Goal: Information Seeking & Learning: Learn about a topic

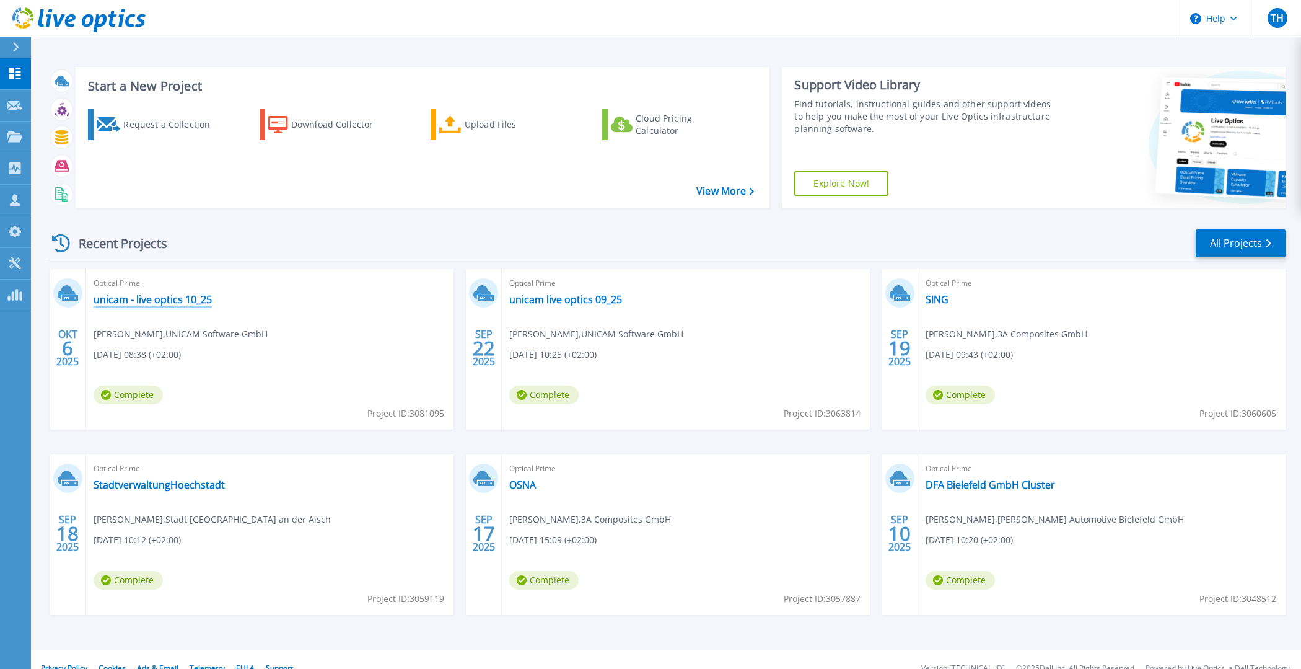
click at [140, 299] on link "unicam - live optics 10_25" at bounding box center [153, 299] width 118 height 12
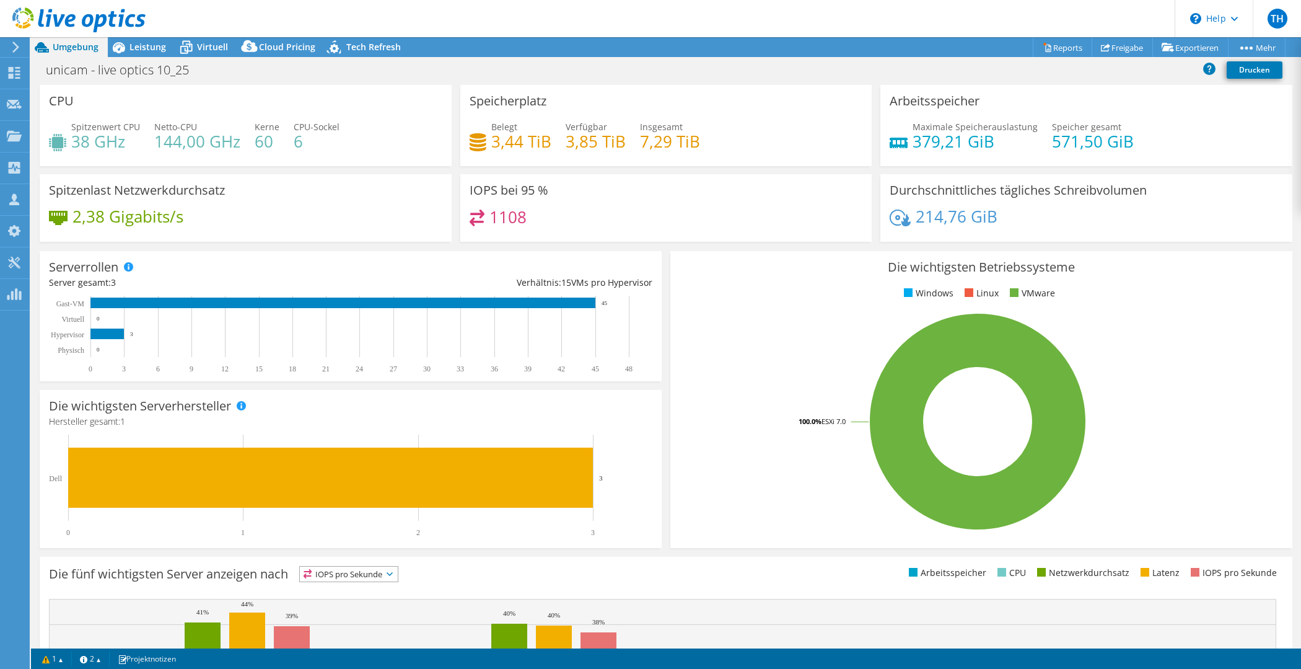
select select "USD"
click at [359, 272] on div "Serverrollen Physische Server repräsentieren Bare-Metal-Server, die Ziel des Co…" at bounding box center [351, 316] width 622 height 130
click at [105, 332] on rect at bounding box center [106, 333] width 33 height 11
drag, startPoint x: 711, startPoint y: 148, endPoint x: 635, endPoint y: 149, distance: 76.2
click at [635, 149] on div "Belegt 3,44 TiB Verfügbar 3,85 TiB Insgesamt 7,29 TiB" at bounding box center [666, 140] width 393 height 40
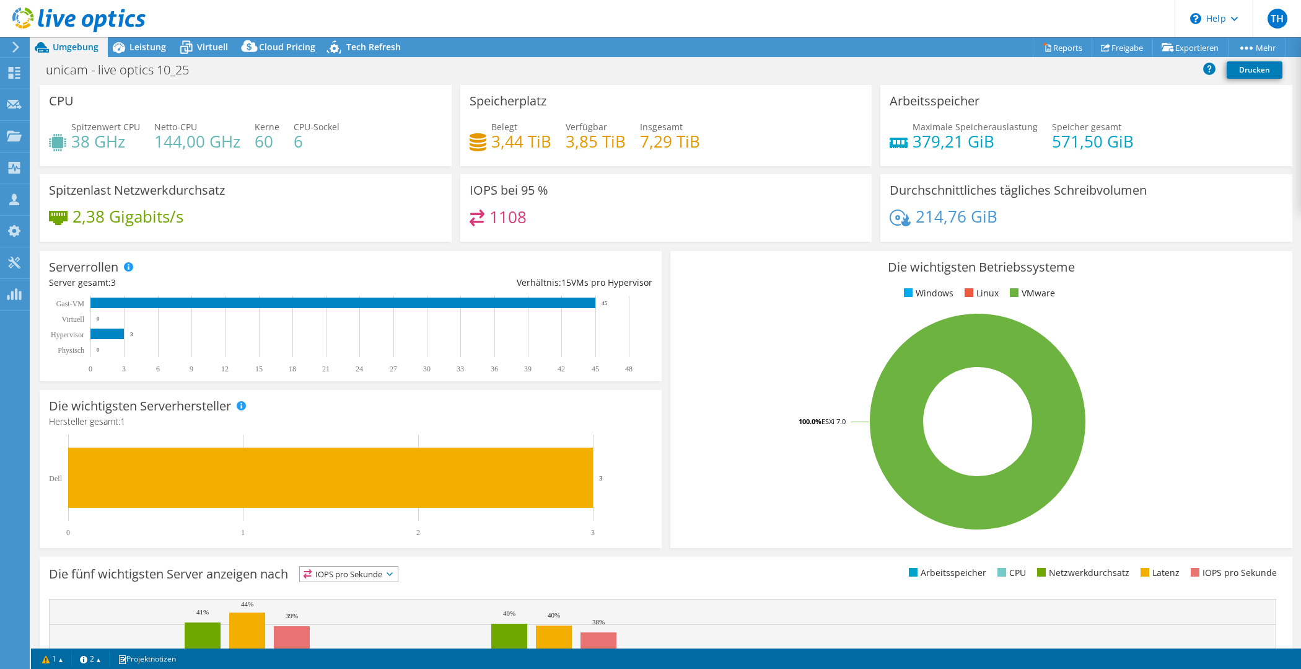
click at [649, 155] on div "Belegt 3,44 TiB Verfügbar 3,85 TiB Insgesamt 7,29 TiB" at bounding box center [666, 140] width 393 height 40
drag, startPoint x: 631, startPoint y: 146, endPoint x: 560, endPoint y: 146, distance: 71.9
click at [560, 146] on div "Belegt 3,44 TiB Verfügbar 3,85 TiB Insgesamt 7,29 TiB" at bounding box center [666, 140] width 393 height 40
click at [622, 166] on div "Speicherplatz Belegt 3,44 TiB Verfügbar 3,85 TiB Insgesamt 7,29 TiB" at bounding box center [666, 125] width 412 height 81
drag, startPoint x: 1146, startPoint y: 136, endPoint x: 1046, endPoint y: 144, distance: 100.8
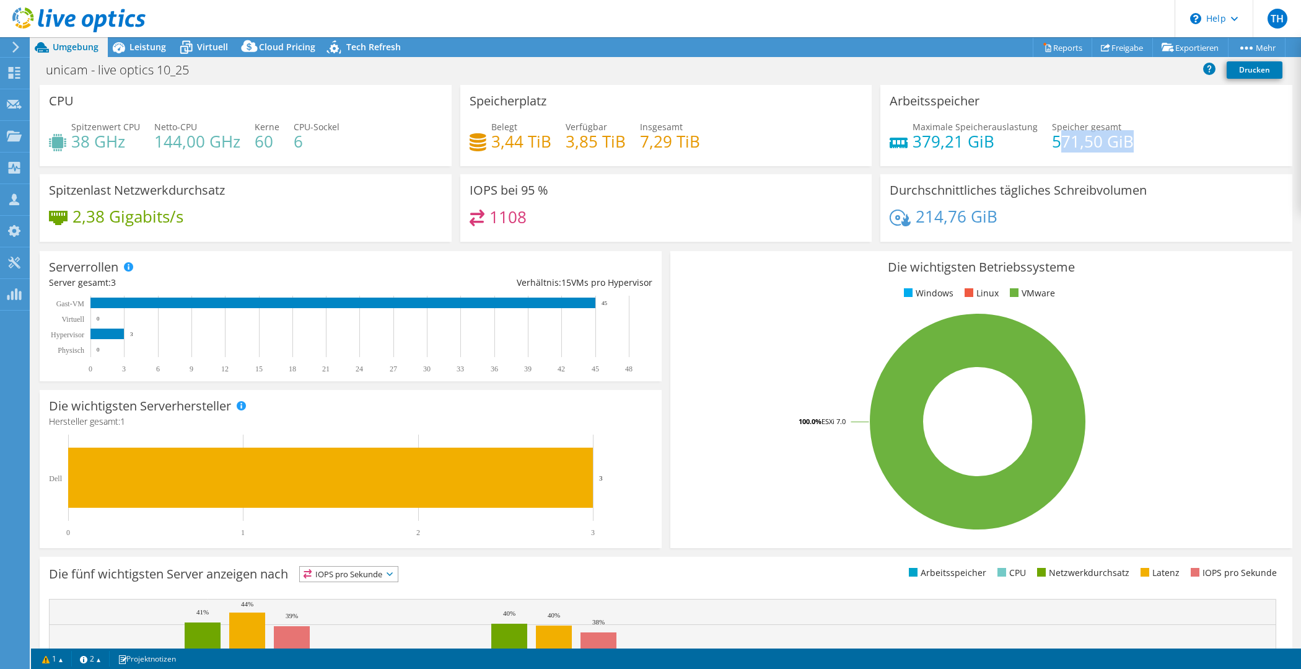
click at [1046, 144] on div "Maximale Speicherauslastung 379,21 GiB Speicher gesamt 571,50 GiB" at bounding box center [1086, 140] width 393 height 40
click at [1055, 174] on div "Arbeitsspeicher Maximale Speicherauslastung 379,21 GiB Speicher gesamt 571,50 G…" at bounding box center [1086, 129] width 421 height 89
drag, startPoint x: 159, startPoint y: 146, endPoint x: 173, endPoint y: 148, distance: 14.4
click at [173, 148] on div "Spitzenwert CPU 38 GHz Netto-CPU 144,00 GHz Kerne 60 CPU-Sockel 6" at bounding box center [245, 140] width 393 height 40
click at [173, 148] on h4 "144,00 GHz" at bounding box center [197, 141] width 86 height 14
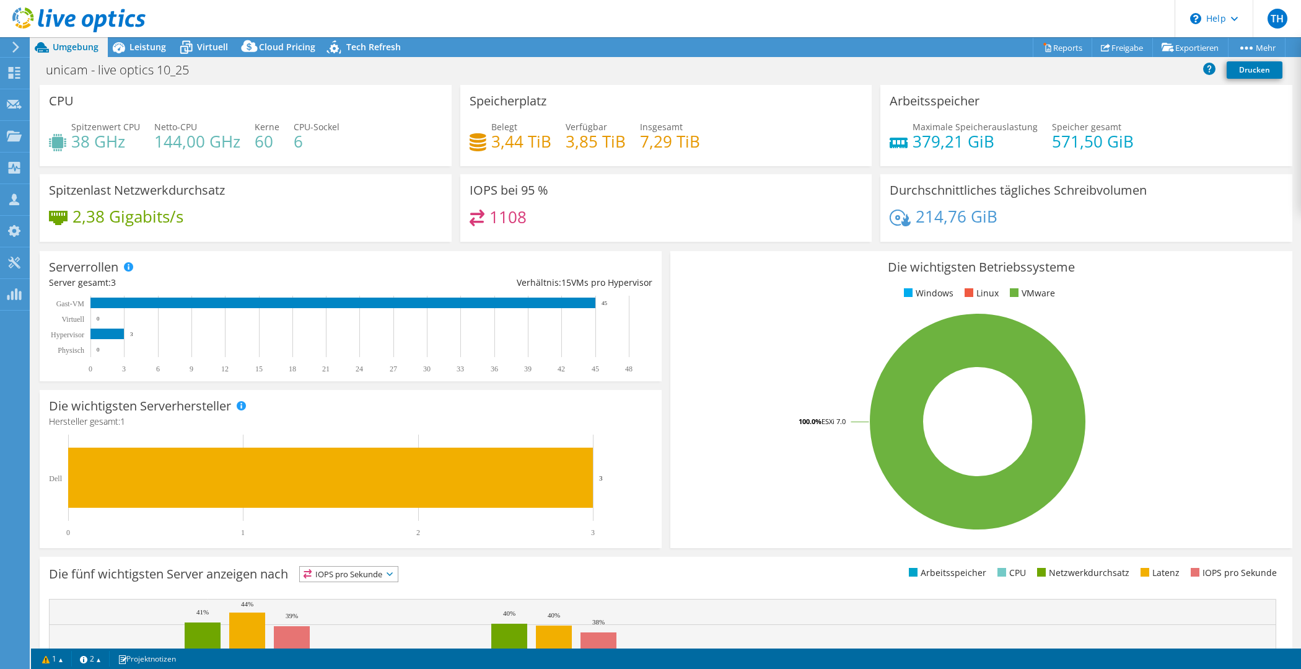
click at [129, 36] on div at bounding box center [73, 21] width 146 height 42
click at [128, 46] on icon at bounding box center [119, 48] width 22 height 22
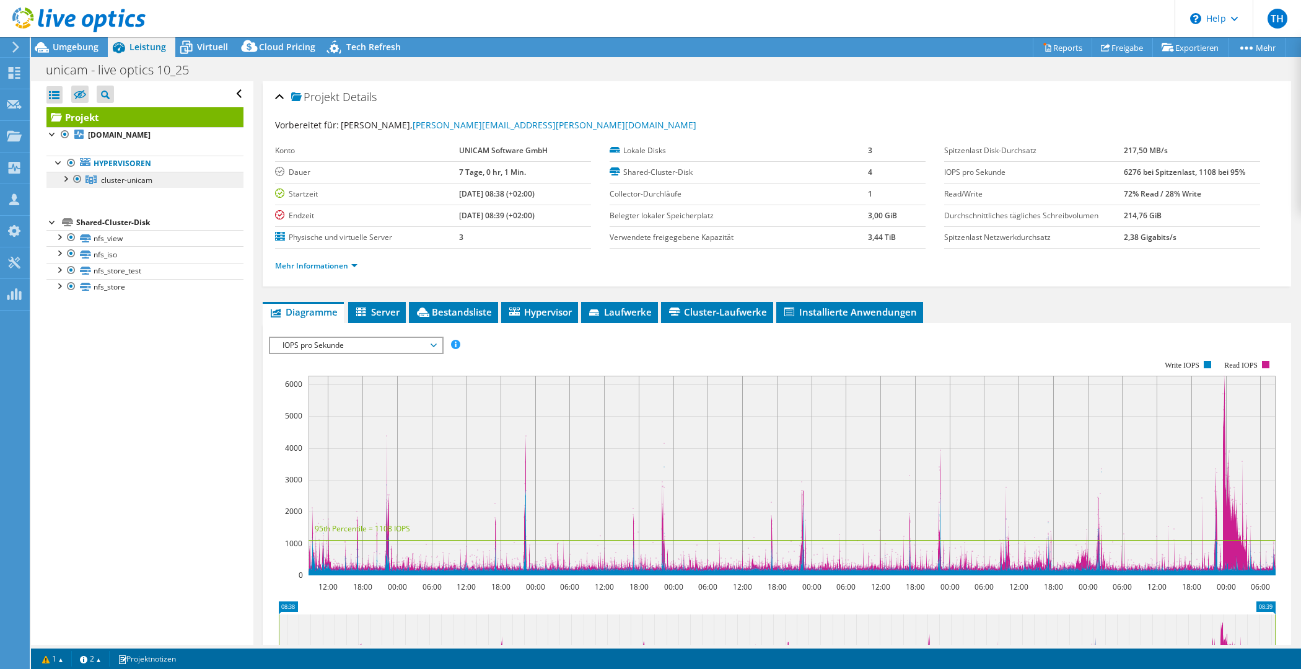
click at [96, 174] on link "cluster-unicam" at bounding box center [144, 180] width 197 height 16
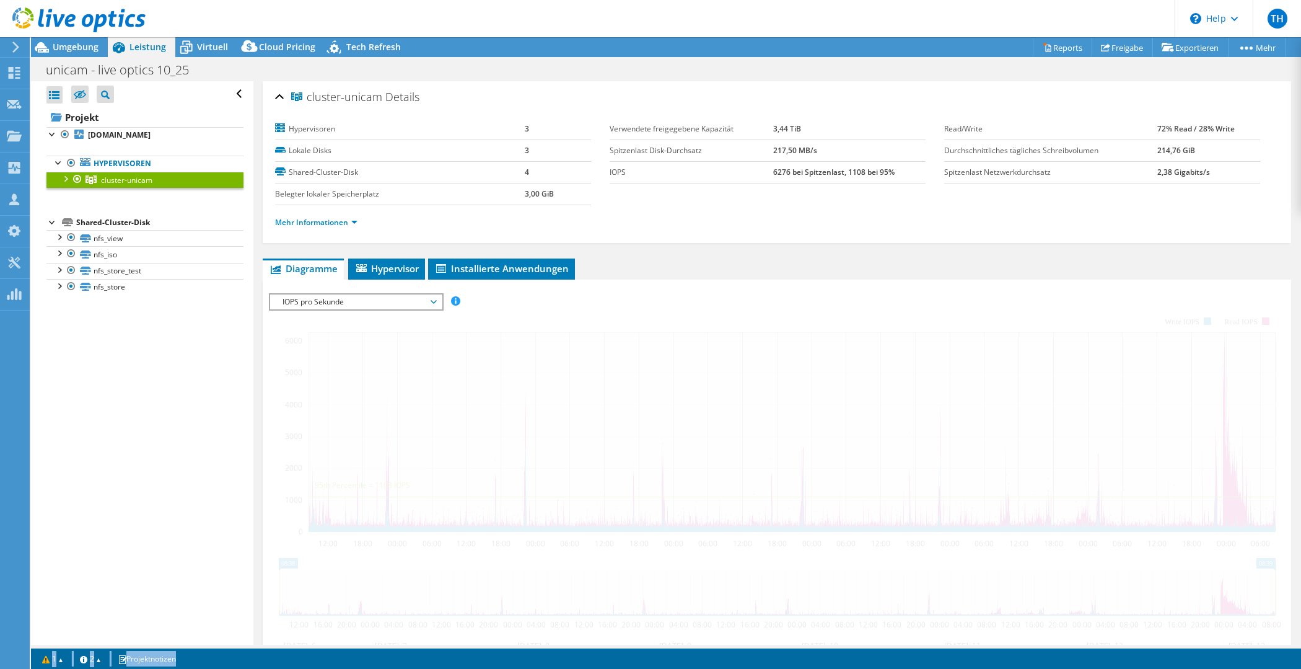
click at [59, 177] on link "cluster-unicam" at bounding box center [144, 180] width 197 height 16
click at [62, 179] on div at bounding box center [65, 178] width 12 height 12
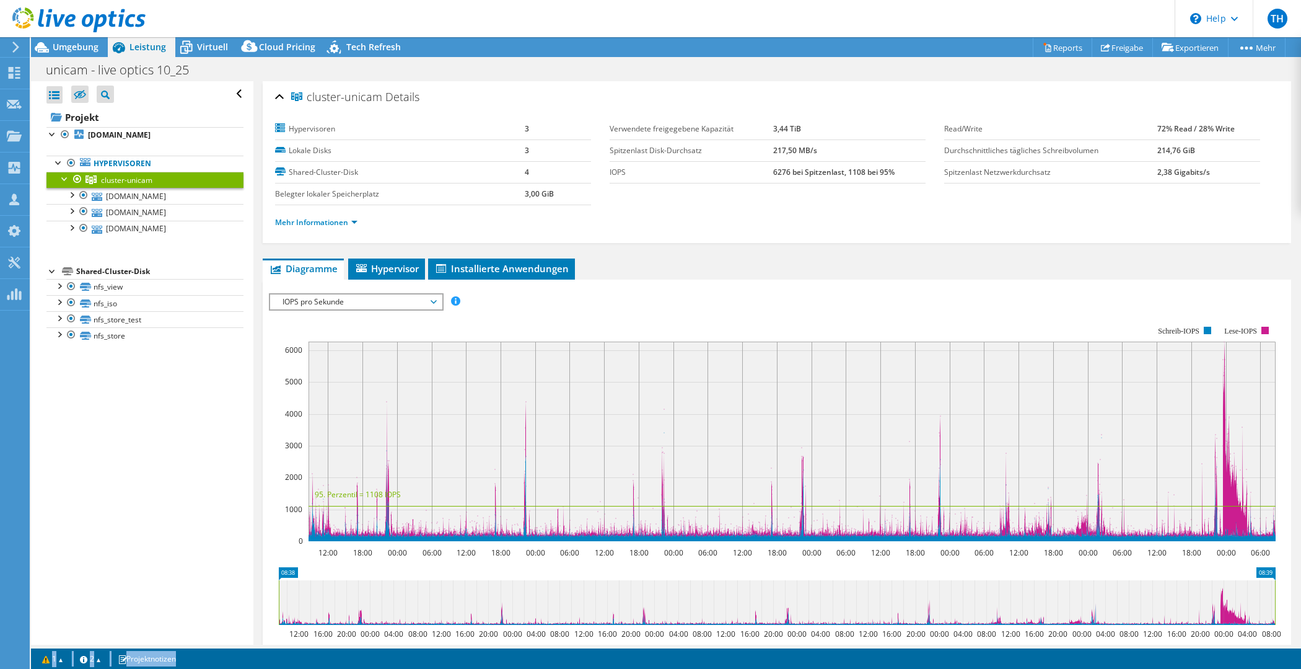
click at [149, 427] on div "Alle öffnen Alle schließen Ausgeschlossene Knoten verbergen Projektbaumfilter" at bounding box center [142, 362] width 222 height 563
click at [70, 229] on div at bounding box center [71, 227] width 12 height 12
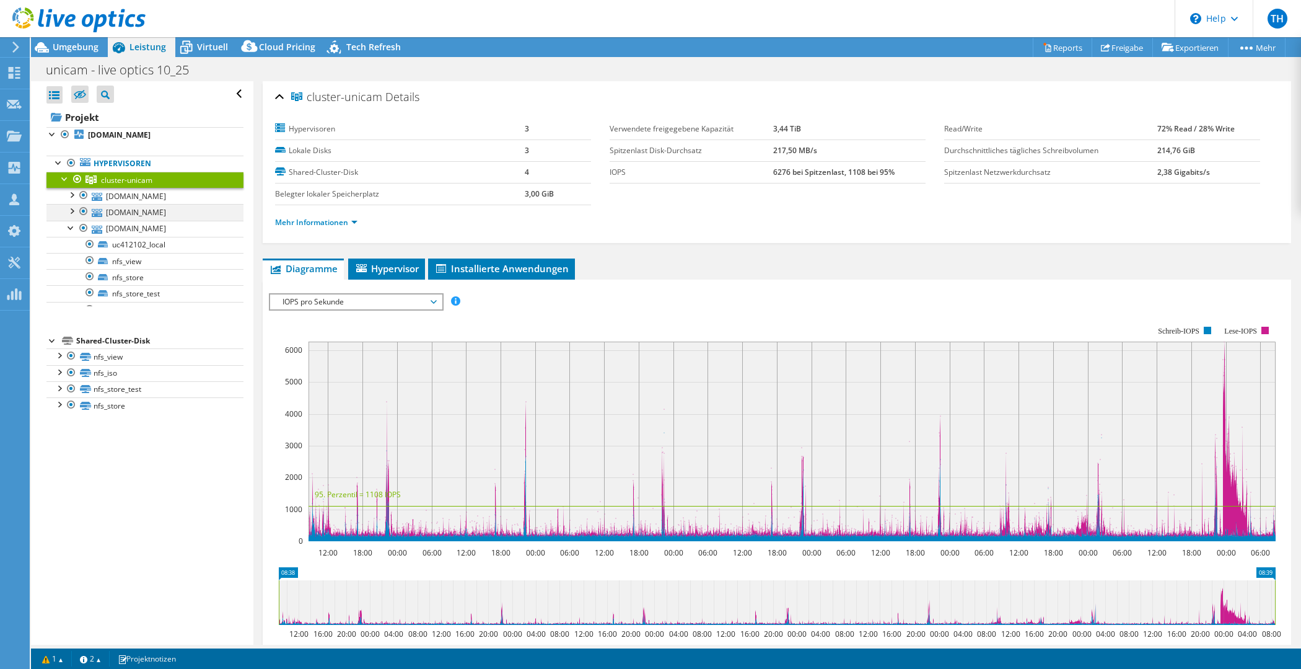
click at [73, 209] on div at bounding box center [71, 210] width 12 height 12
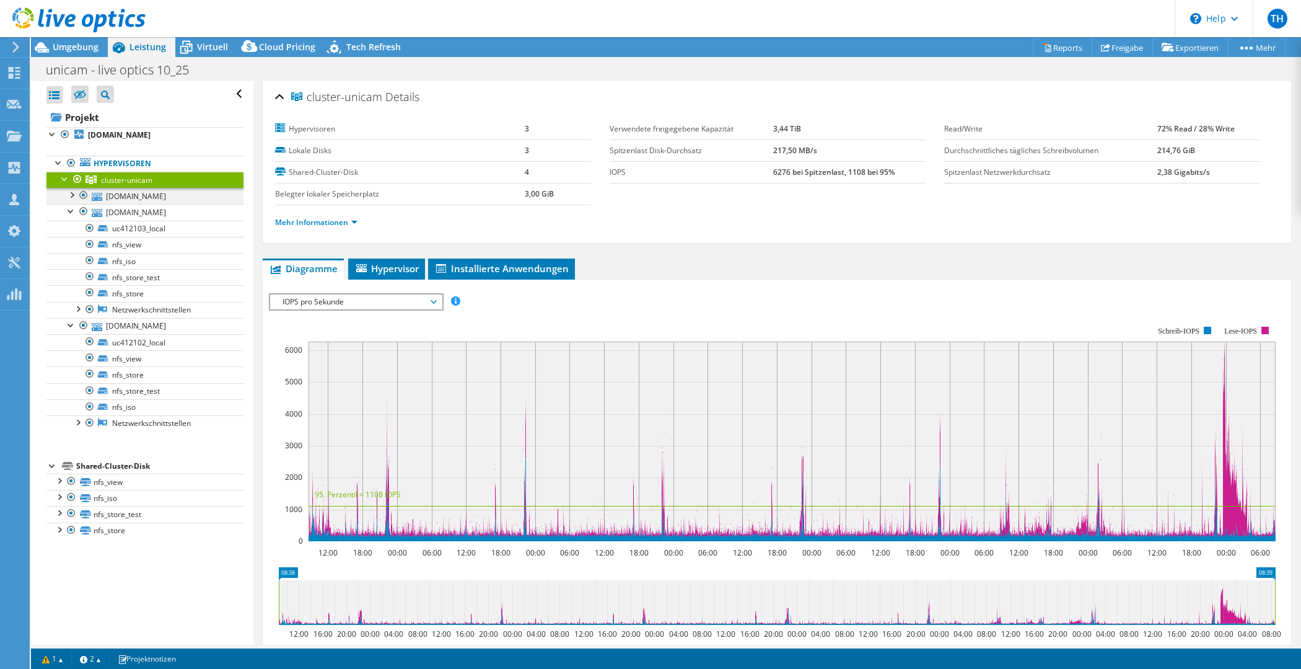
click at [75, 195] on div at bounding box center [71, 194] width 12 height 12
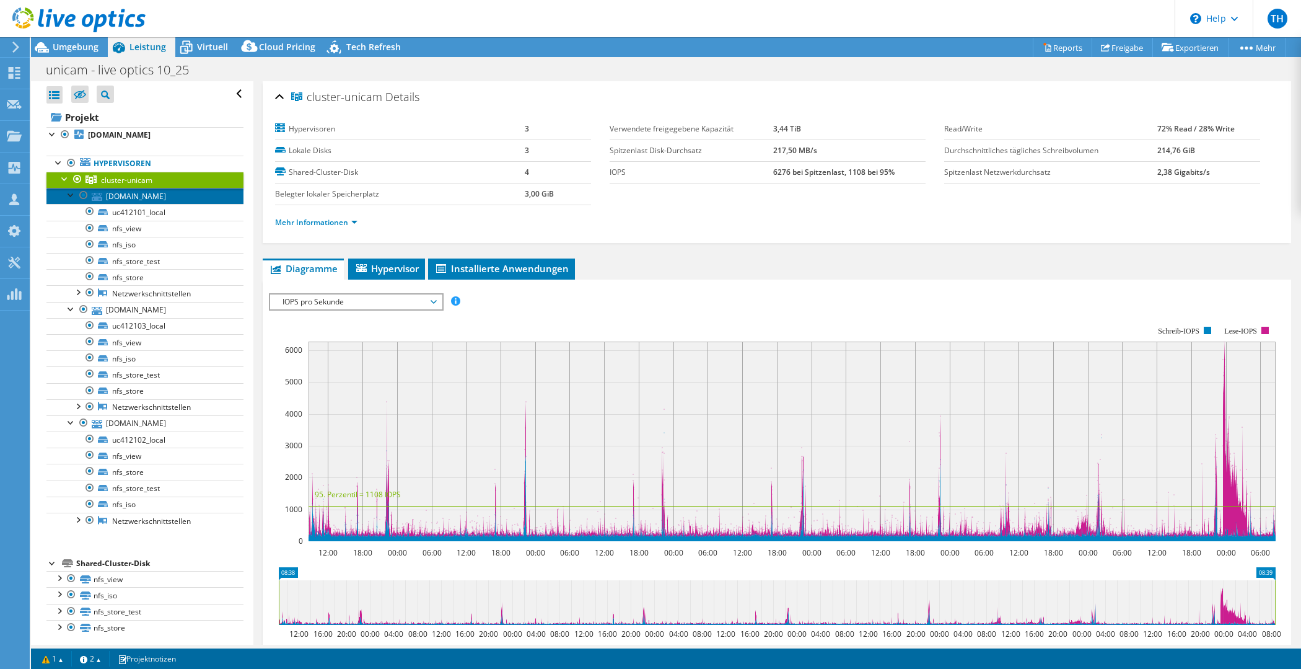
click at [139, 195] on link "uc412101.intern.unicam.de" at bounding box center [144, 196] width 197 height 16
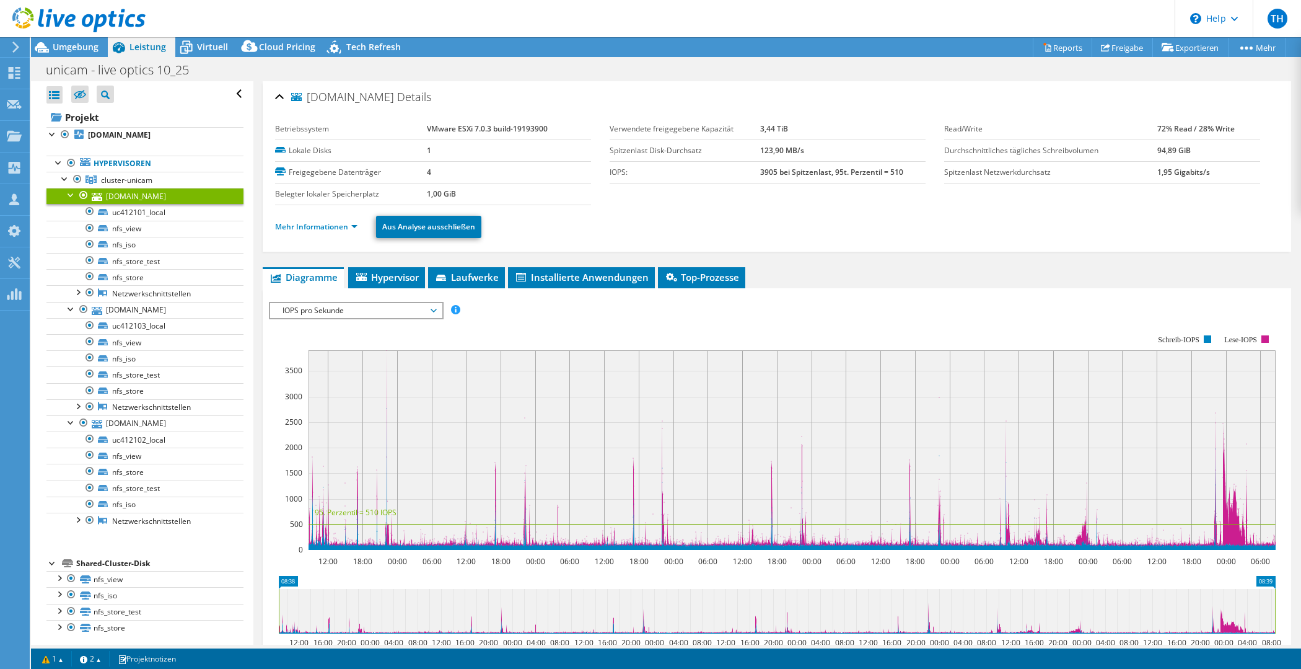
click at [130, 563] on div "Shared-Cluster-Disk" at bounding box center [159, 563] width 167 height 15
click at [125, 579] on link "nfs_view" at bounding box center [144, 579] width 197 height 16
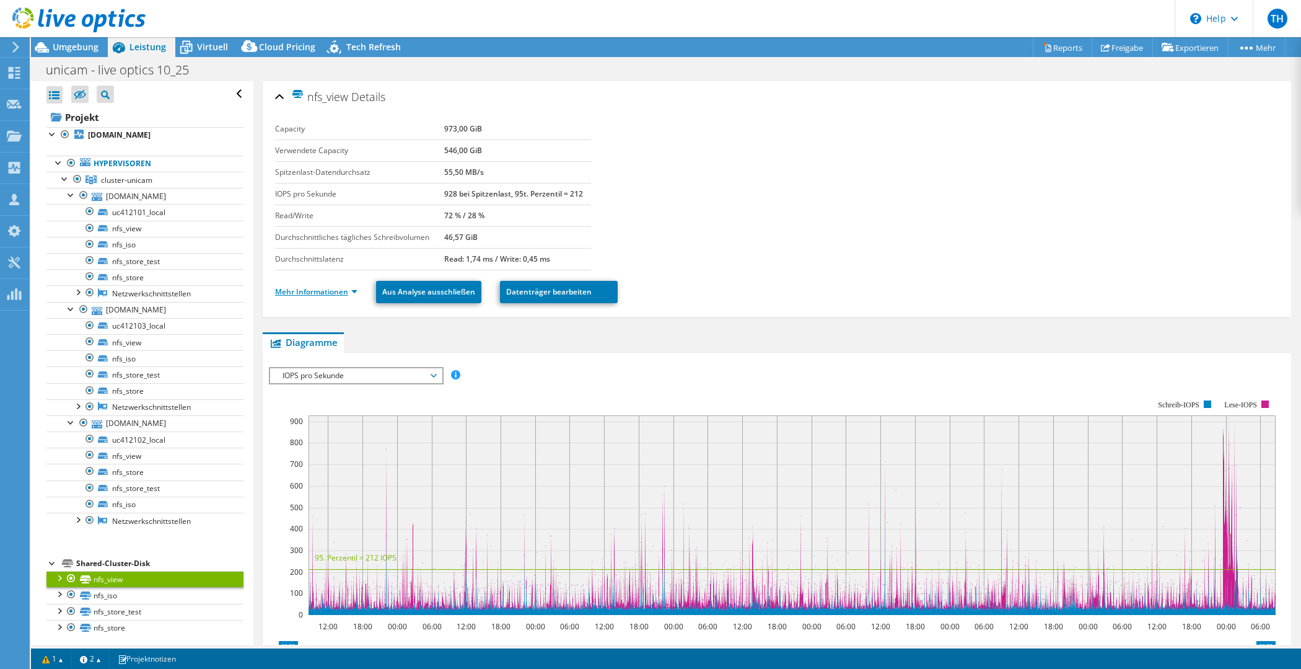
click at [334, 289] on link "Mehr Informationen" at bounding box center [316, 291] width 82 height 11
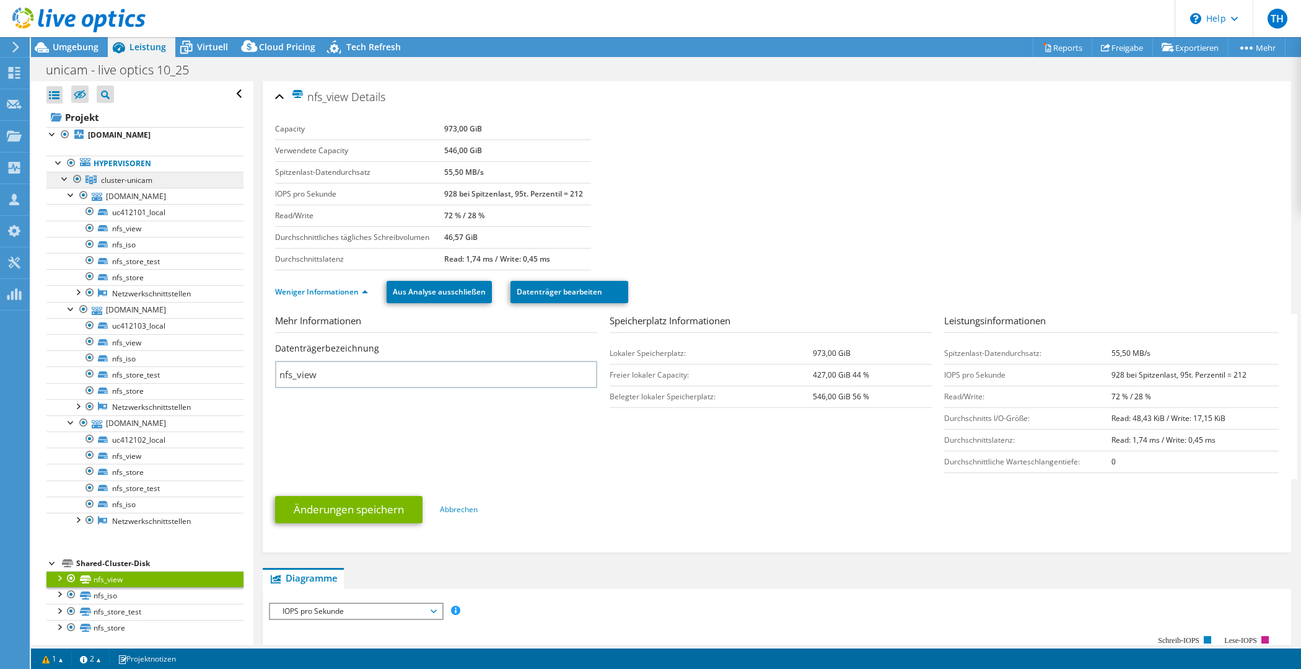
click at [143, 182] on span "cluster-unicam" at bounding box center [126, 180] width 51 height 11
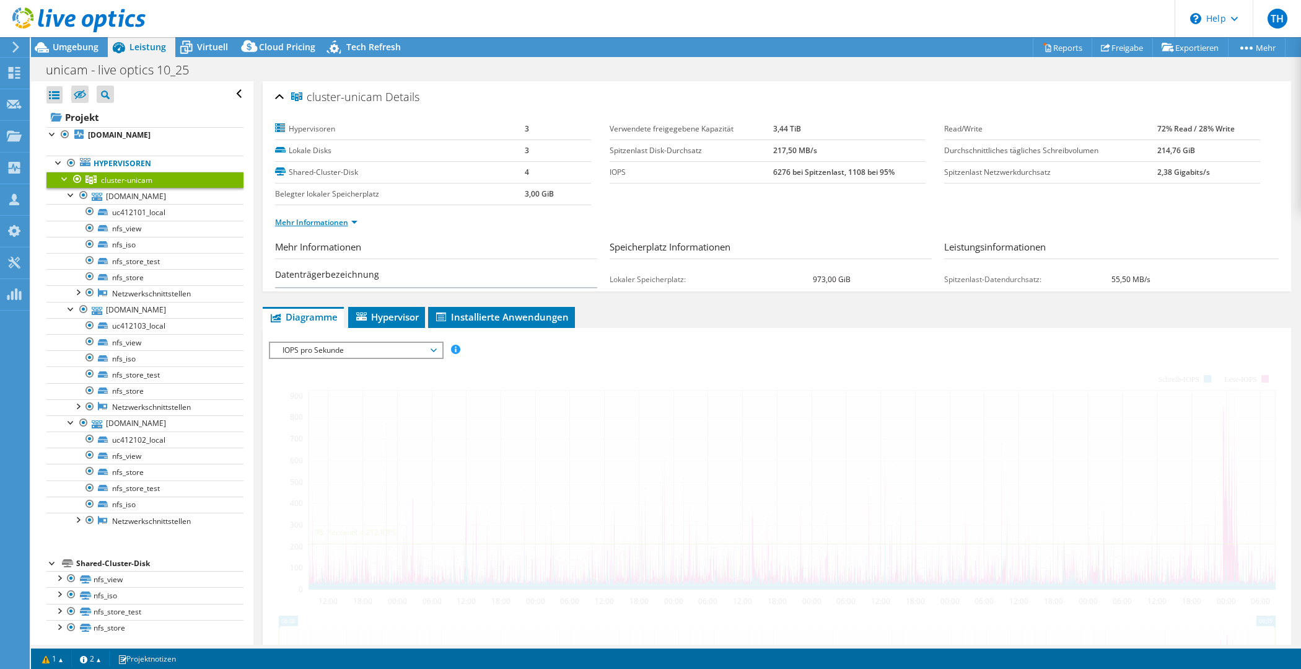
click at [309, 222] on link "Mehr Informationen" at bounding box center [316, 222] width 82 height 11
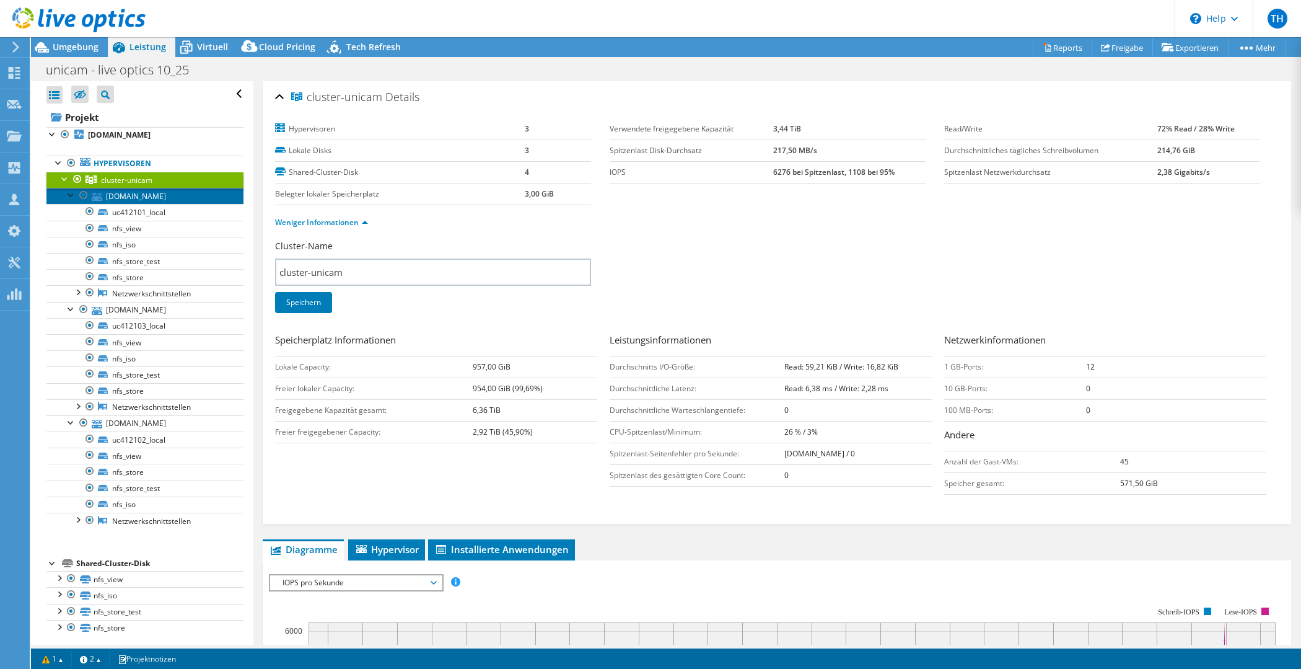
click at [105, 200] on link "uc412101.intern.unicam.de" at bounding box center [144, 196] width 197 height 16
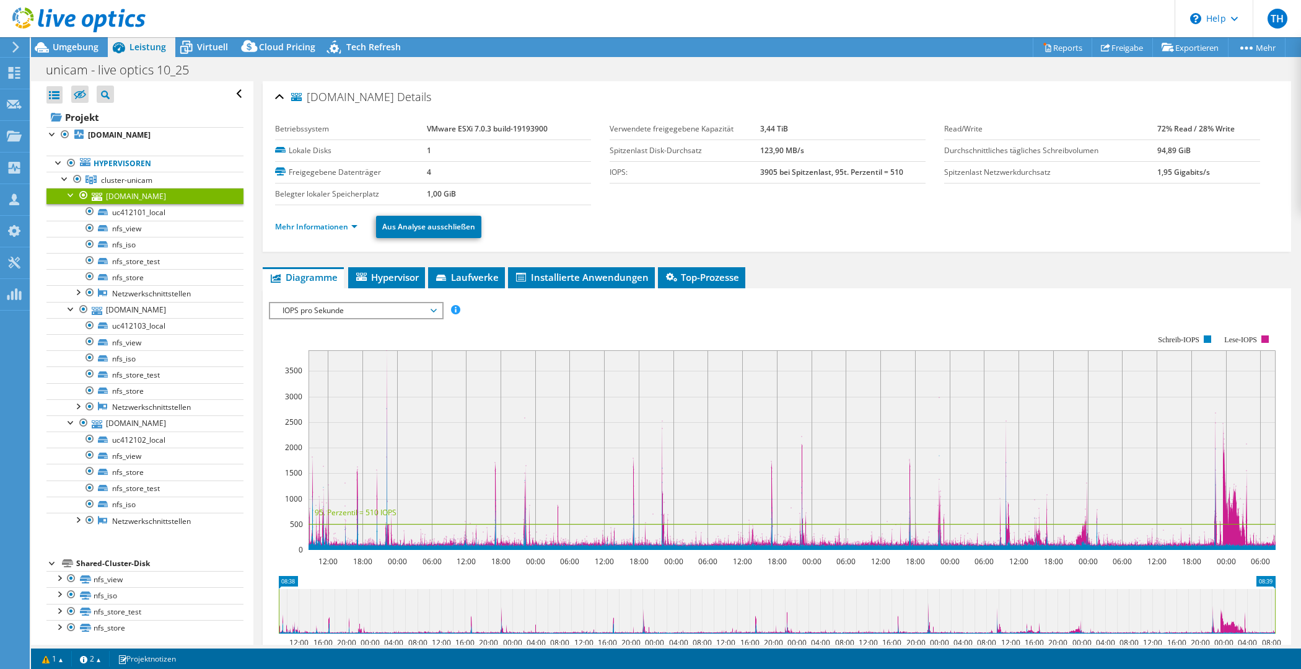
click at [329, 217] on ul "Mehr Informationen Aus Analyse ausschließen" at bounding box center [777, 225] width 1004 height 25
click at [315, 229] on link "Mehr Informationen" at bounding box center [316, 226] width 82 height 11
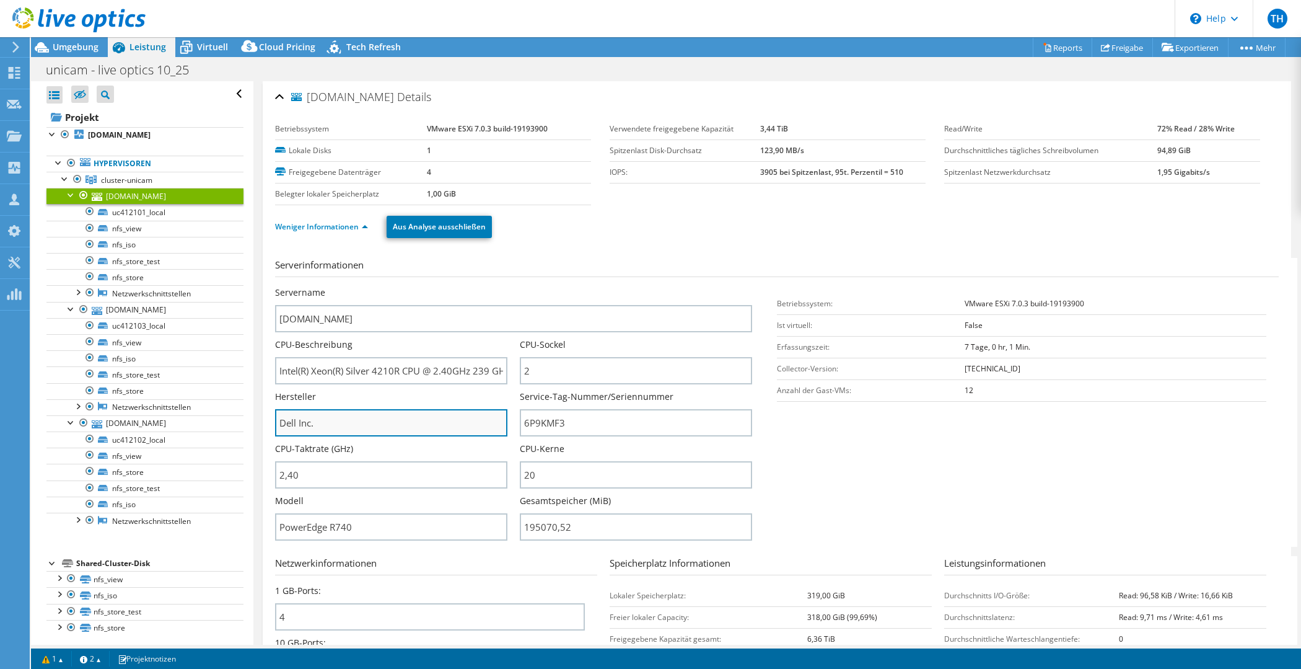
drag, startPoint x: 371, startPoint y: 424, endPoint x: 242, endPoint y: 420, distance: 128.3
click at [275, 420] on input "Dell Inc." at bounding box center [391, 422] width 232 height 27
click at [648, 394] on label "Service-Tag-Nummer/Seriennummer" at bounding box center [597, 396] width 154 height 12
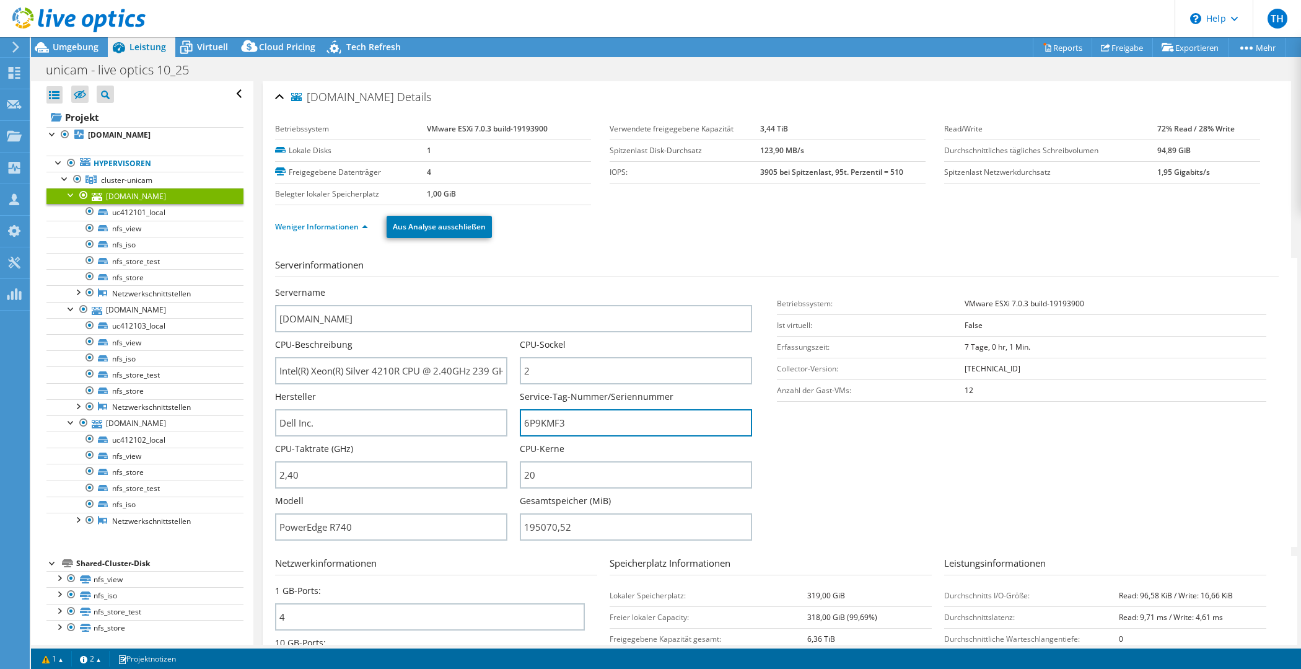
drag, startPoint x: 623, startPoint y: 419, endPoint x: 359, endPoint y: 437, distance: 265.3
click at [520, 411] on input "6P9KMF3" at bounding box center [636, 422] width 232 height 27
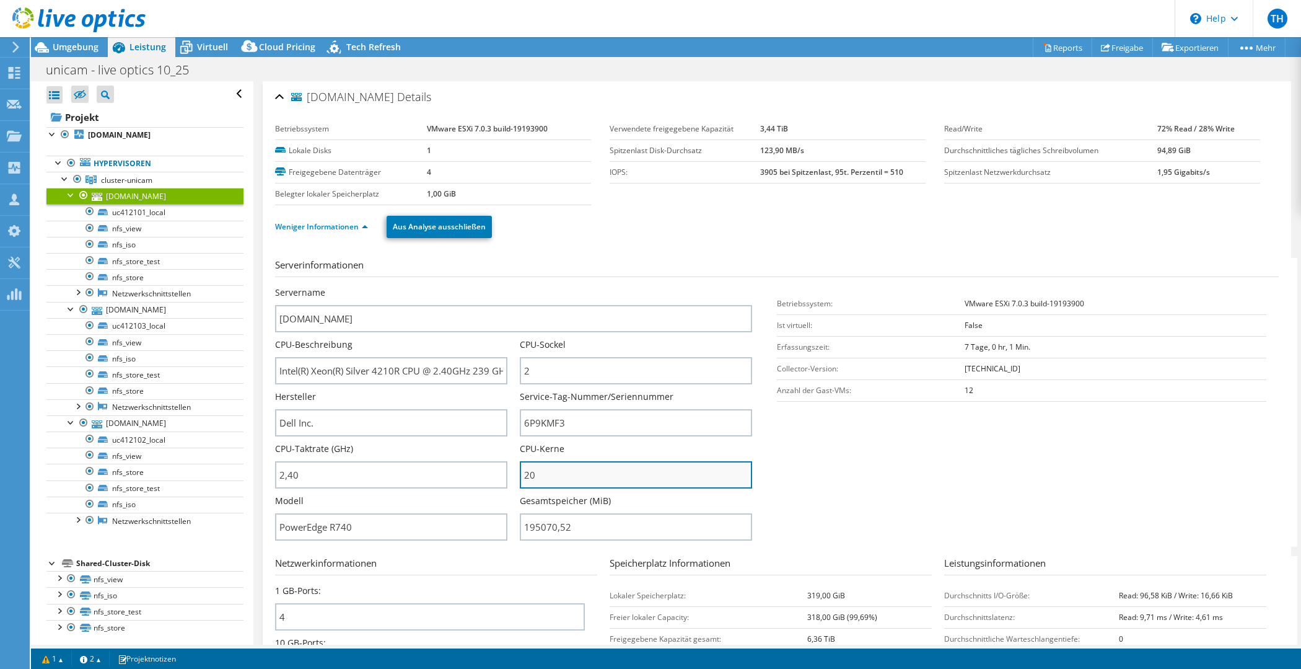
click at [610, 464] on input "20" at bounding box center [636, 474] width 232 height 27
drag, startPoint x: 583, startPoint y: 476, endPoint x: 490, endPoint y: 409, distance: 115.0
click at [520, 461] on input "20" at bounding box center [636, 474] width 232 height 27
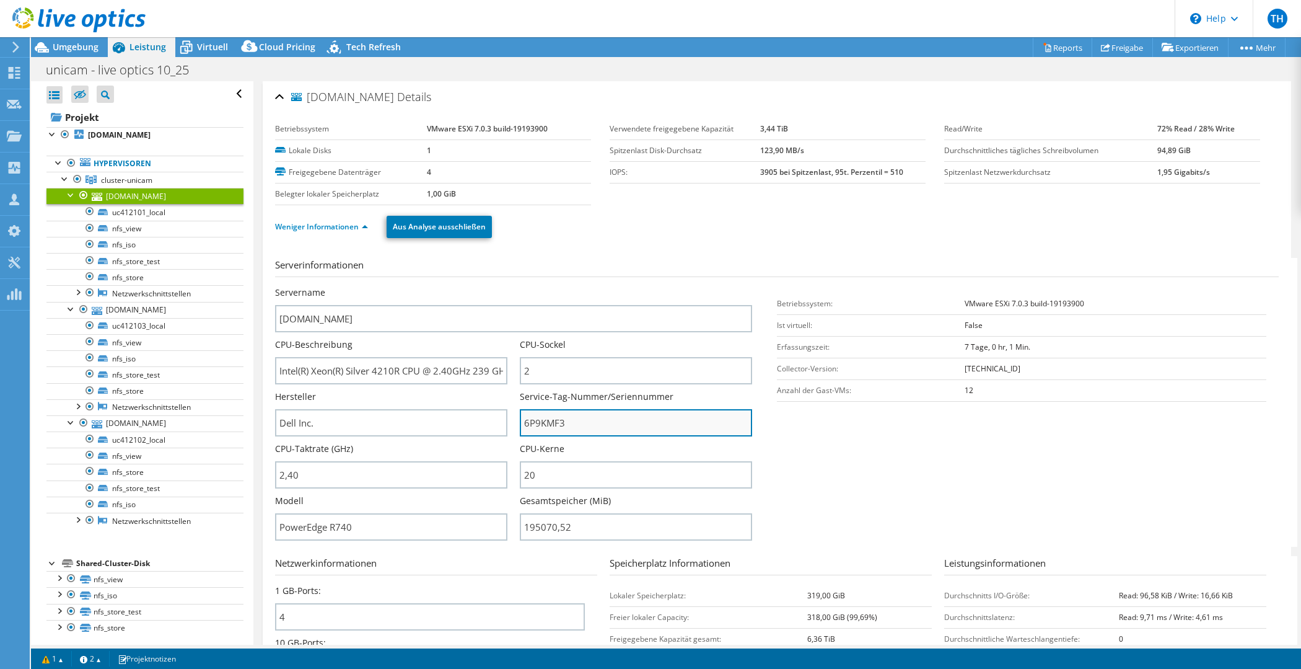
drag, startPoint x: 622, startPoint y: 412, endPoint x: 606, endPoint y: 424, distance: 20.3
click at [622, 414] on input "6P9KMF3" at bounding box center [636, 422] width 232 height 27
drag, startPoint x: 576, startPoint y: 424, endPoint x: 333, endPoint y: 480, distance: 248.5
click at [520, 436] on input "6P9KMF3" at bounding box center [636, 422] width 232 height 27
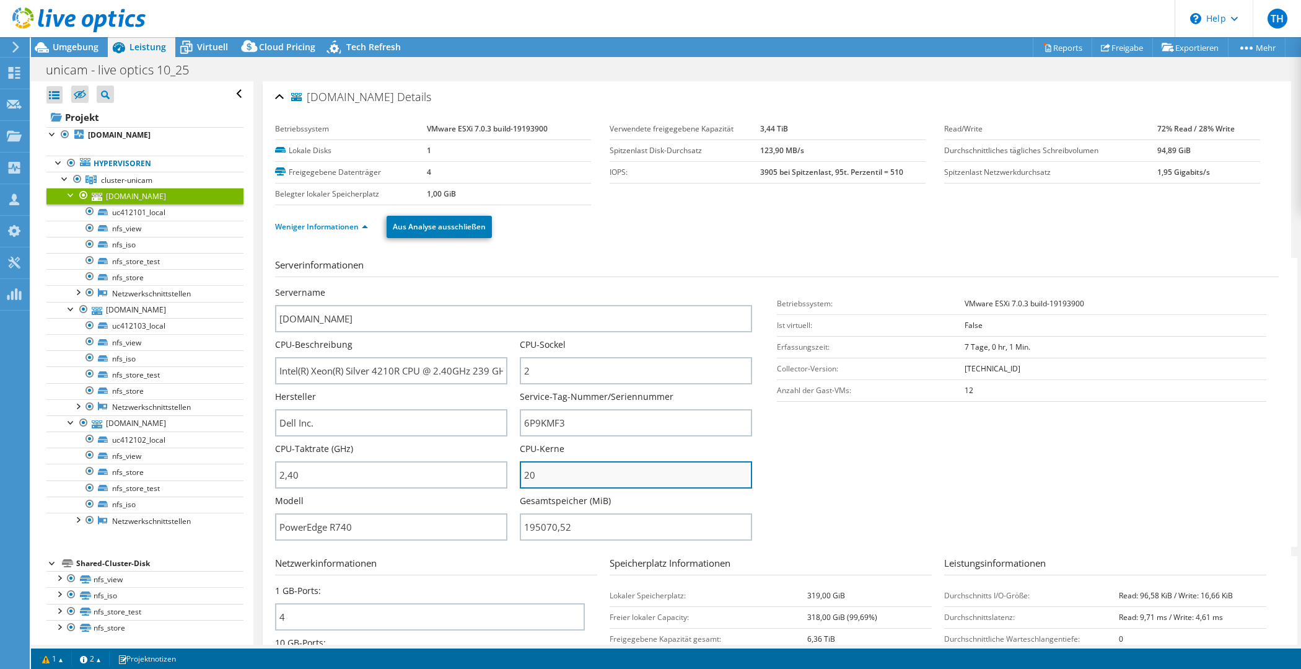
click at [583, 470] on input "20" at bounding box center [636, 474] width 232 height 27
drag, startPoint x: 535, startPoint y: 473, endPoint x: 453, endPoint y: 474, distance: 82.4
click at [520, 474] on input "20" at bounding box center [636, 474] width 232 height 27
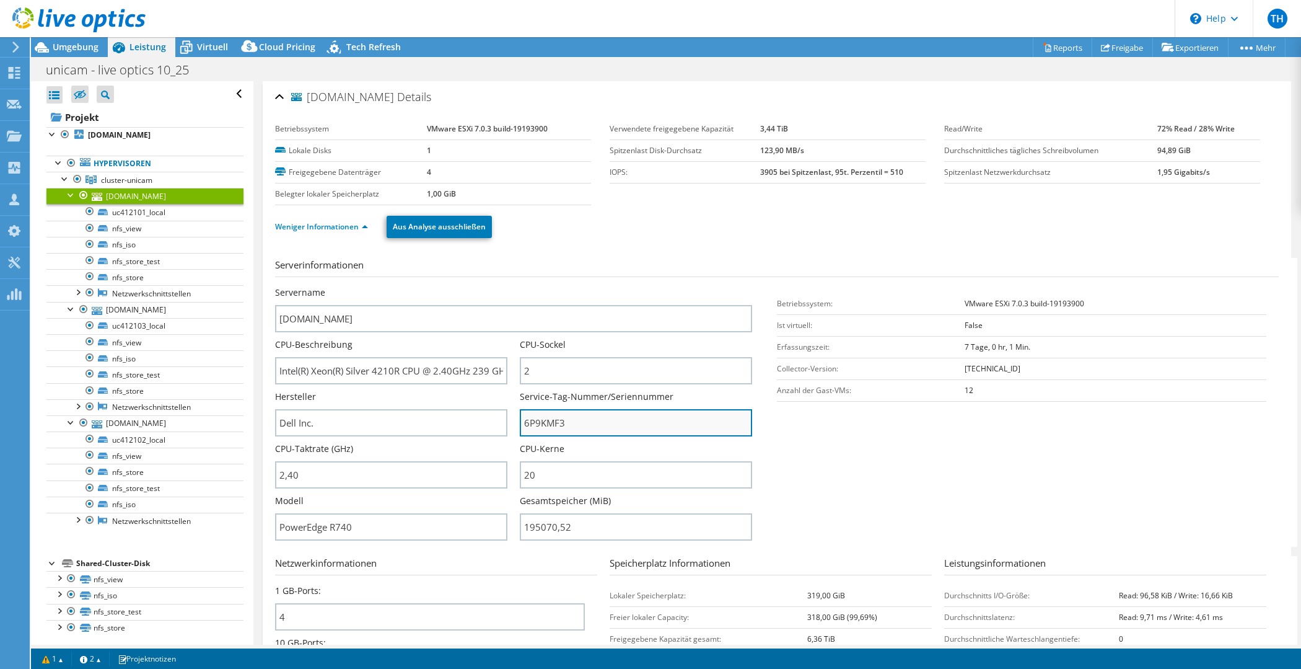
click at [571, 434] on input "6P9KMF3" at bounding box center [636, 422] width 232 height 27
drag, startPoint x: 615, startPoint y: 428, endPoint x: 400, endPoint y: 437, distance: 215.2
click at [520, 430] on input "6P9KMF3" at bounding box center [636, 422] width 232 height 27
click at [72, 40] on div at bounding box center [73, 21] width 146 height 42
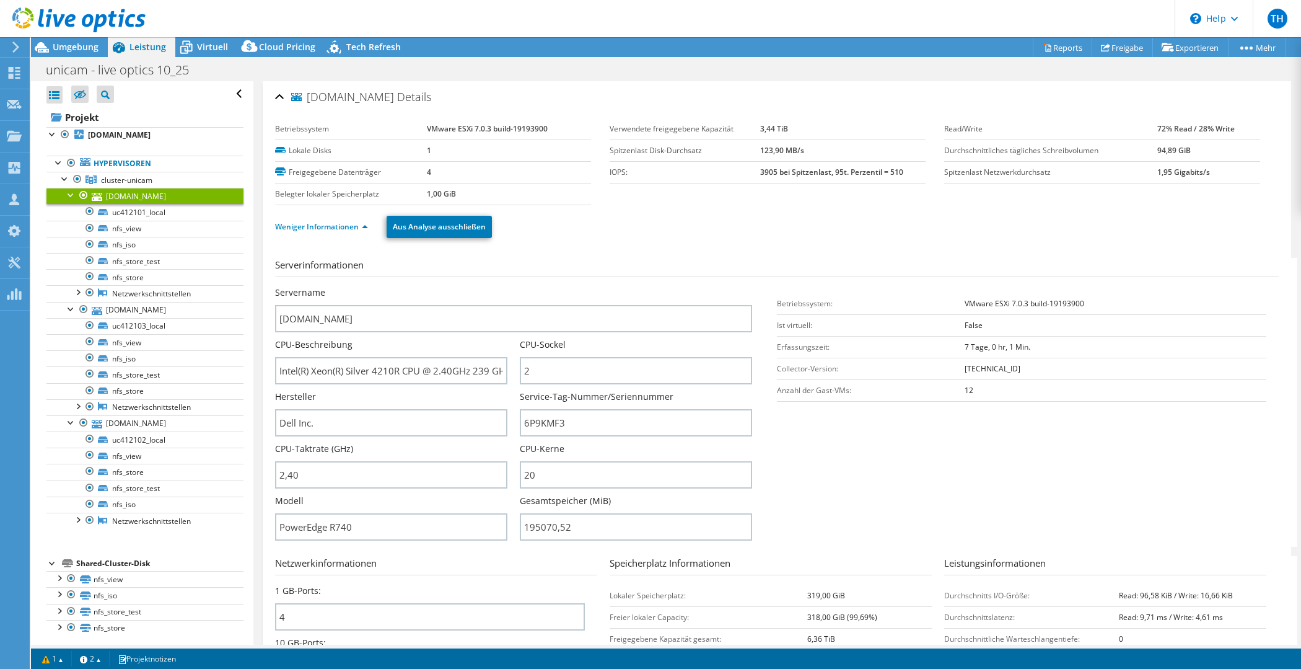
click at [17, 48] on use at bounding box center [15, 47] width 7 height 11
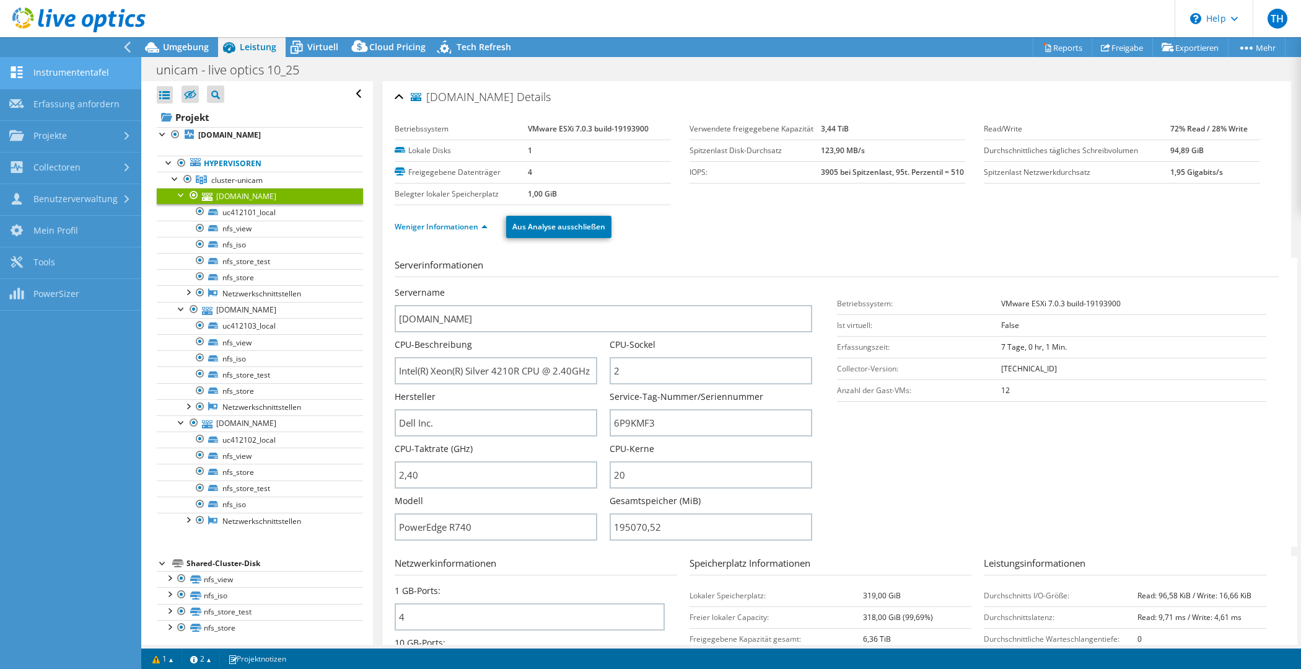
click at [84, 77] on link "Instrumententafel" at bounding box center [70, 74] width 141 height 32
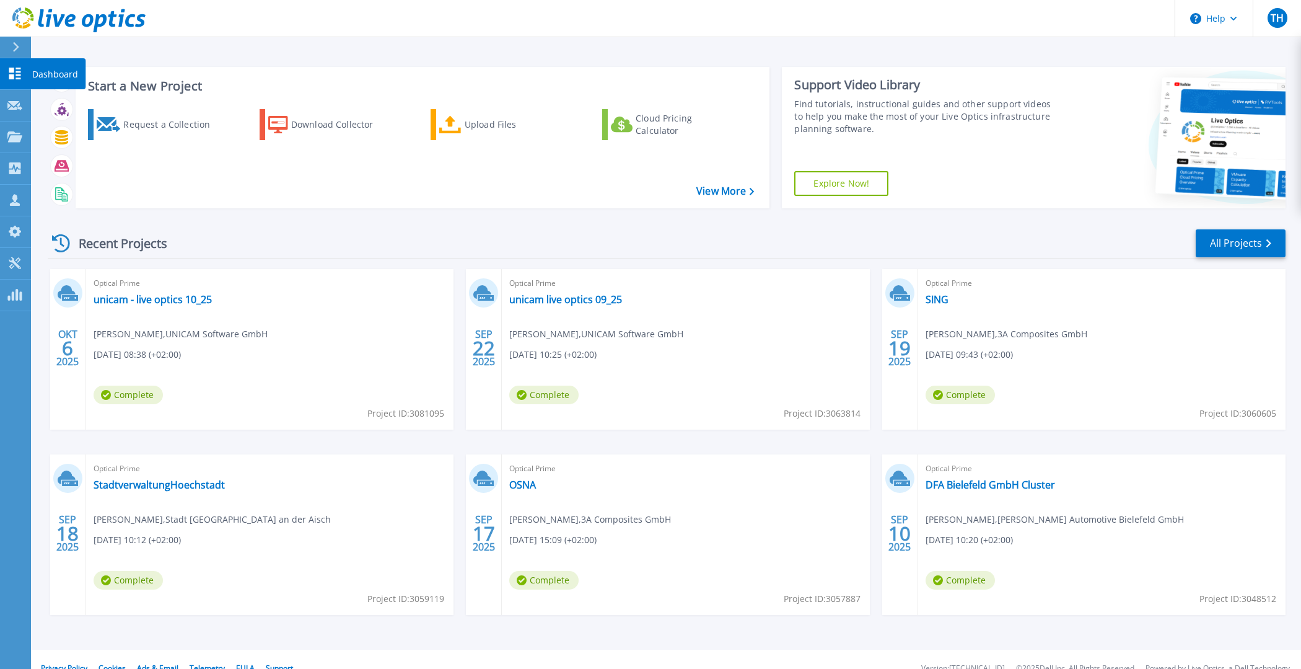
click at [2, 65] on link "Dashboard Dashboard" at bounding box center [15, 74] width 31 height 32
click at [11, 136] on icon at bounding box center [14, 136] width 15 height 11
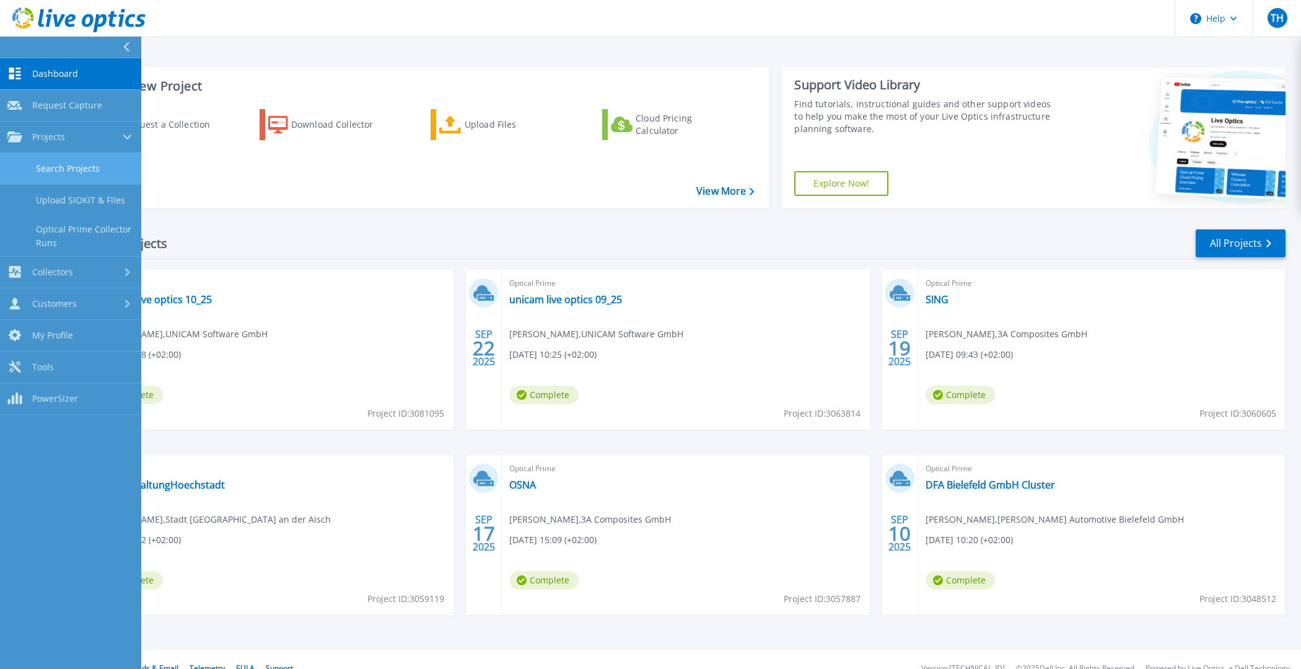
click at [72, 167] on link "Search Projects" at bounding box center [70, 169] width 141 height 32
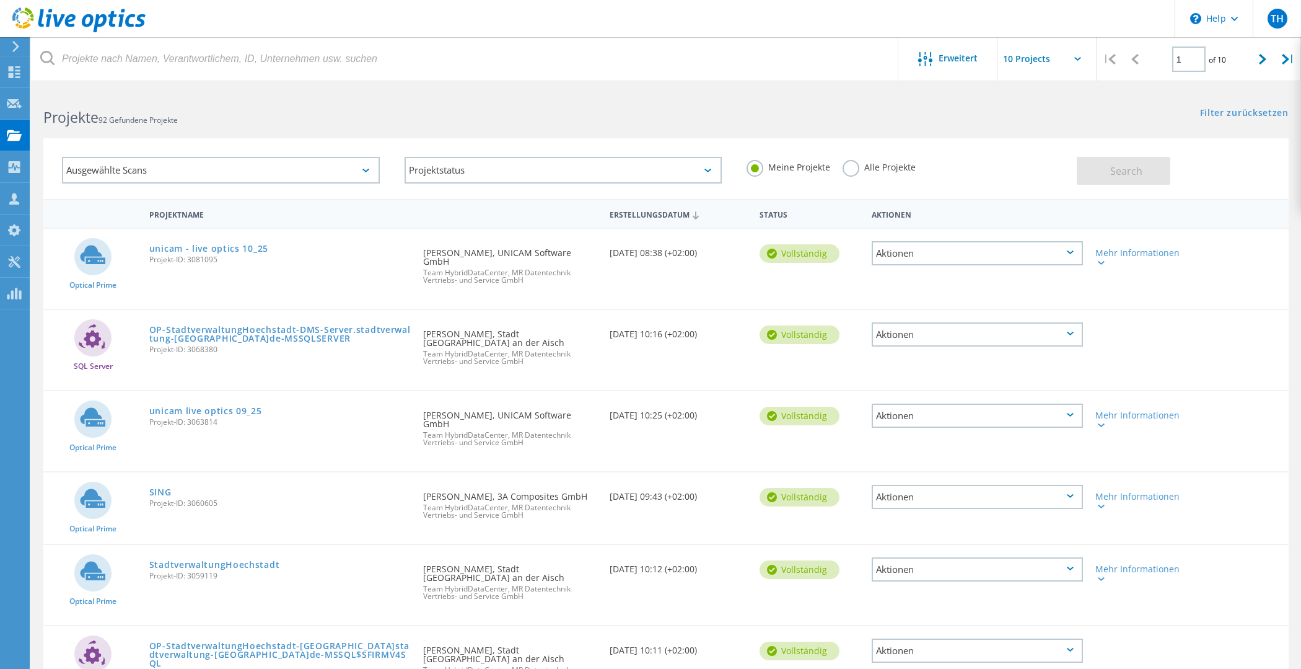
click at [853, 169] on label "Alle Projekte" at bounding box center [879, 166] width 73 height 12
click at [0, 0] on input "Alle Projekte" at bounding box center [0, 0] width 0 height 0
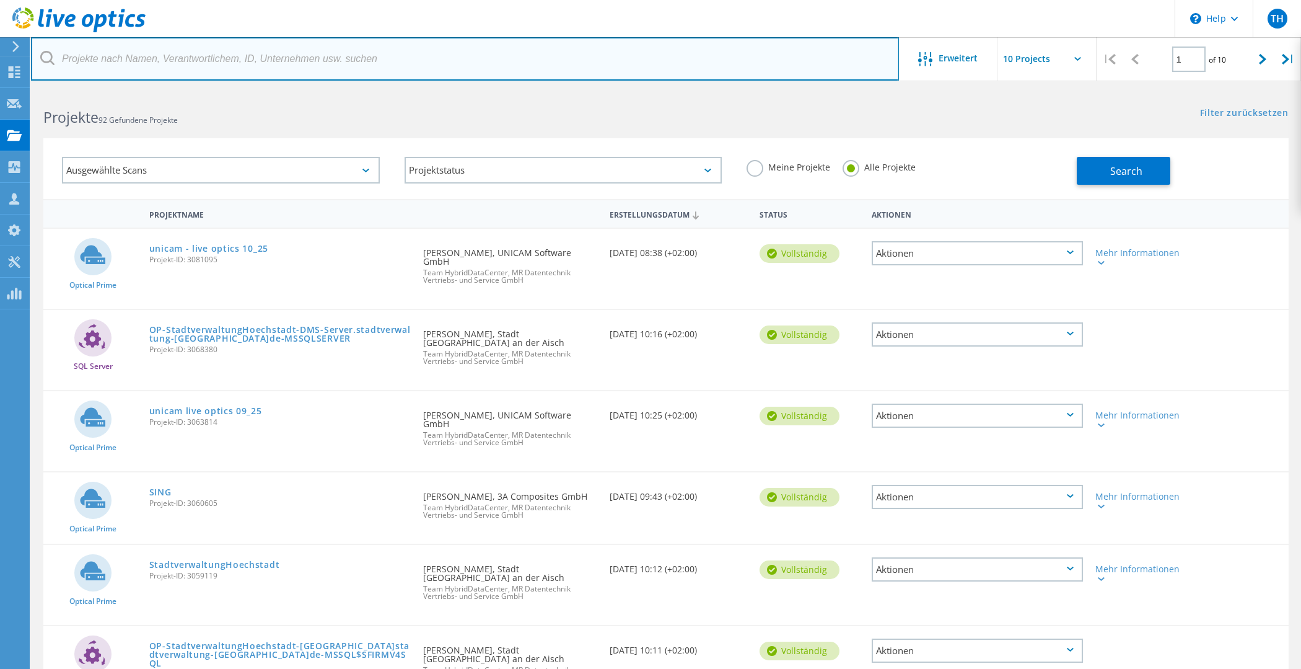
click at [270, 68] on input "text" at bounding box center [465, 58] width 868 height 43
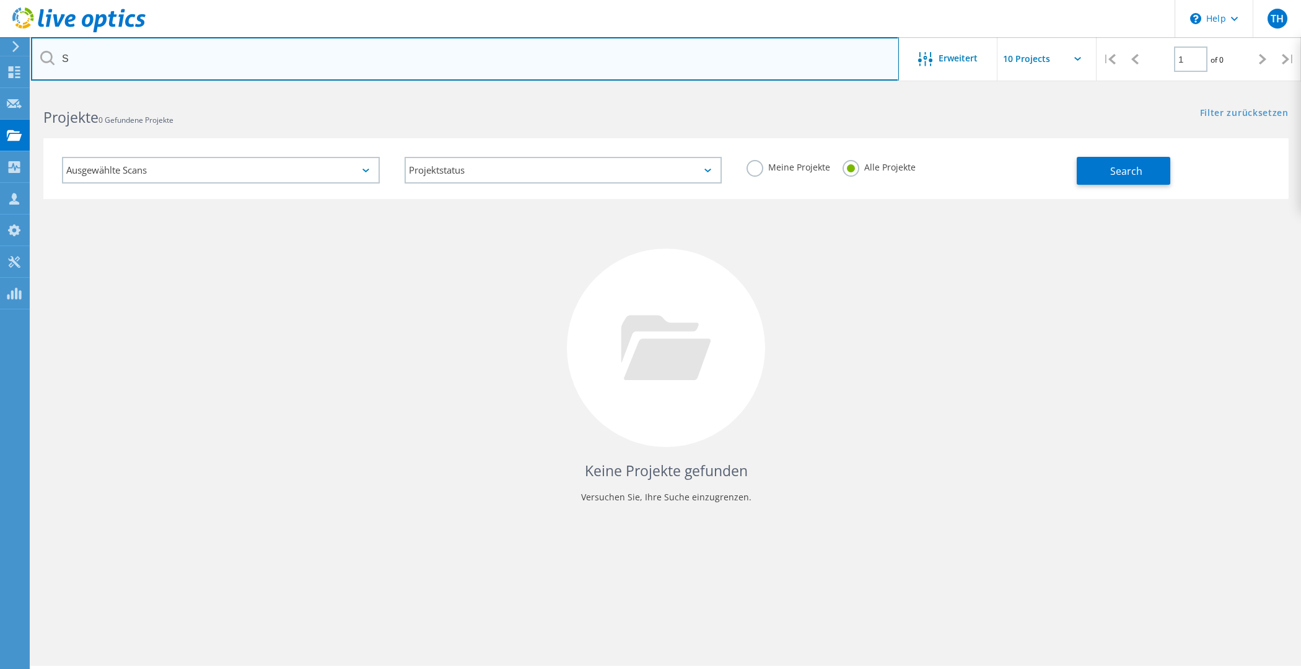
type input "S"
drag, startPoint x: 177, startPoint y: 58, endPoint x: 5, endPoint y: 101, distance: 177.0
click at [31, 66] on input "Regeltechnik" at bounding box center [465, 58] width 868 height 43
type input "f"
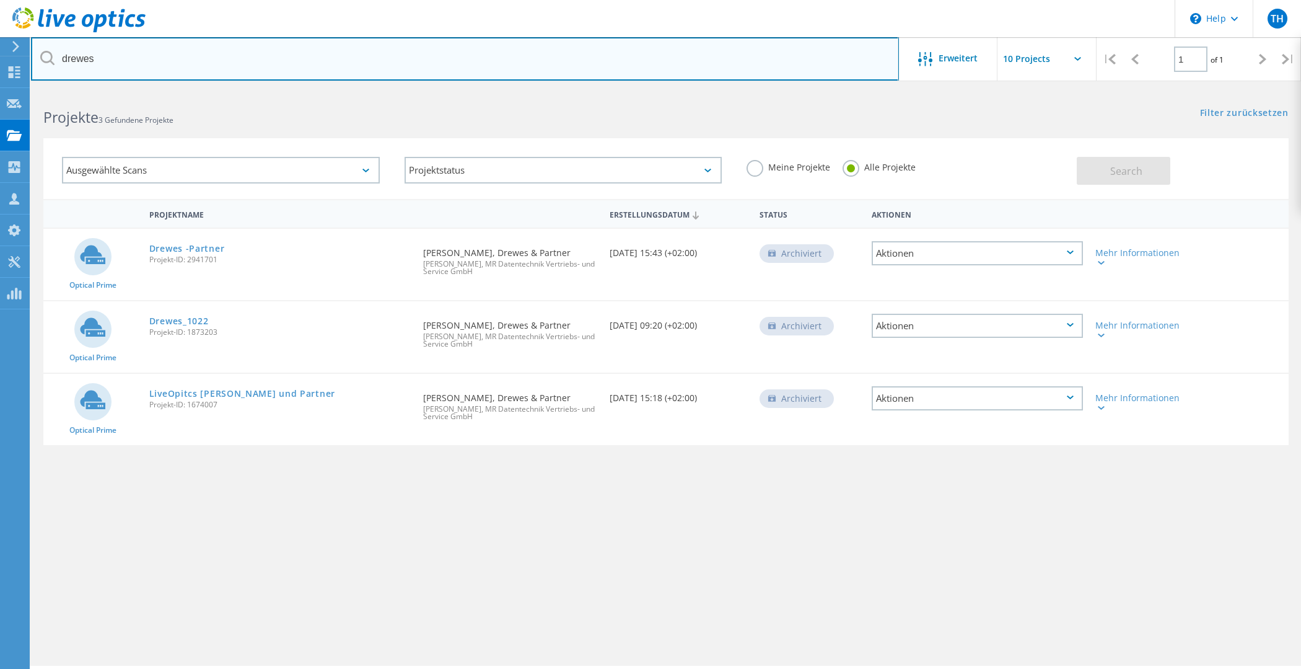
drag, startPoint x: 219, startPoint y: 55, endPoint x: 0, endPoint y: 59, distance: 218.8
click at [31, 59] on input "drewes" at bounding box center [465, 58] width 868 height 43
type input "M"
type input "Piano"
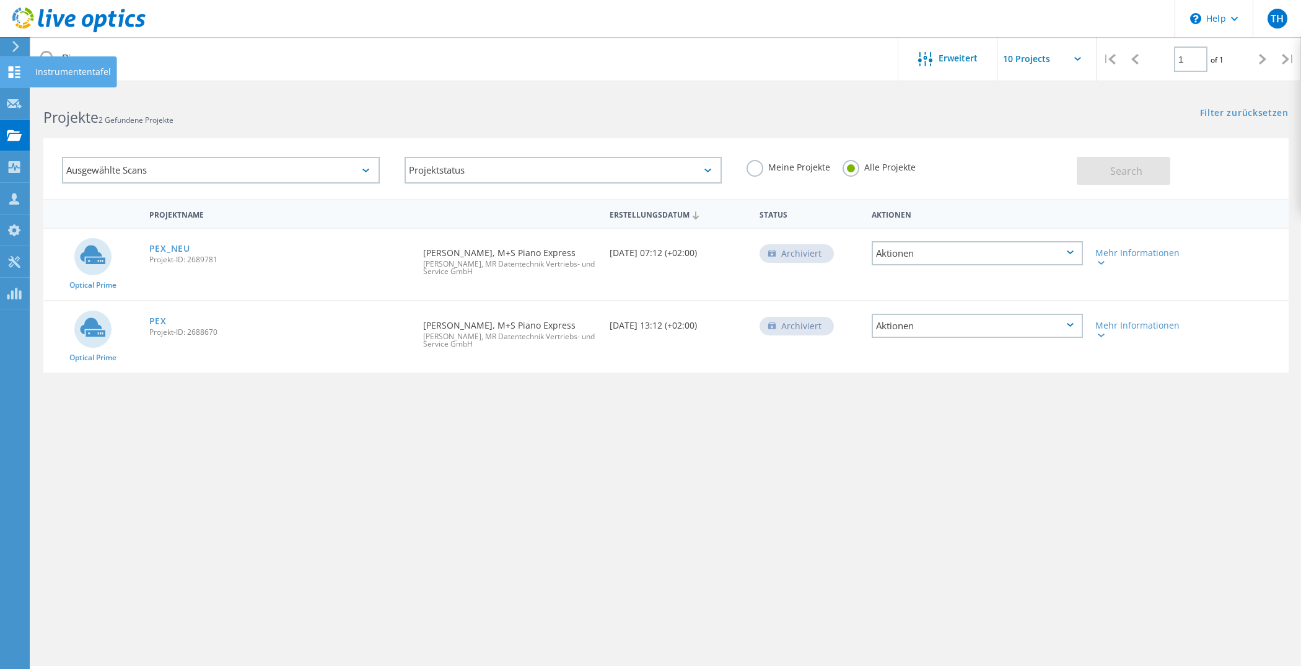
click at [9, 74] on use at bounding box center [15, 72] width 12 height 12
